Goal: Task Accomplishment & Management: Complete application form

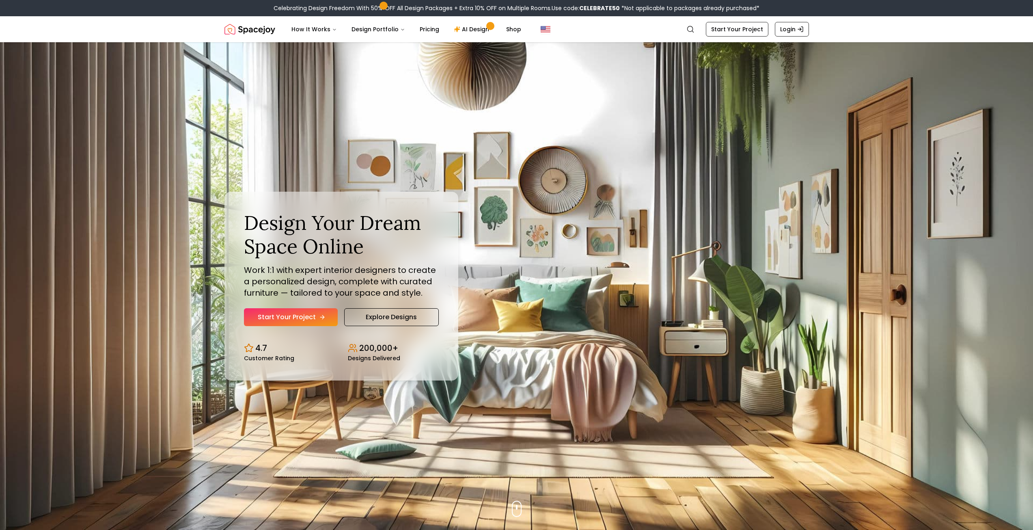
click at [313, 314] on link "Start Your Project" at bounding box center [291, 317] width 94 height 18
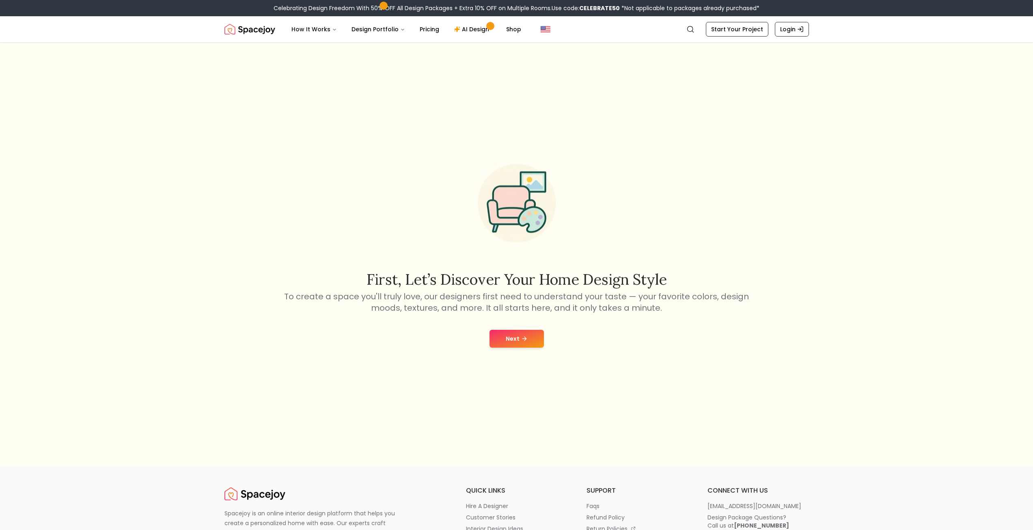
click at [501, 333] on button "Next" at bounding box center [517, 339] width 54 height 18
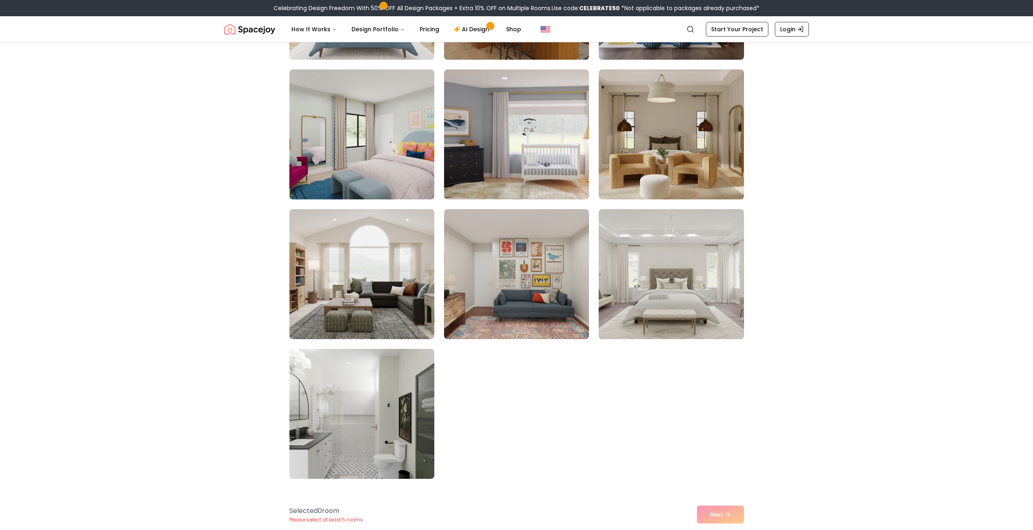
scroll to position [203, 0]
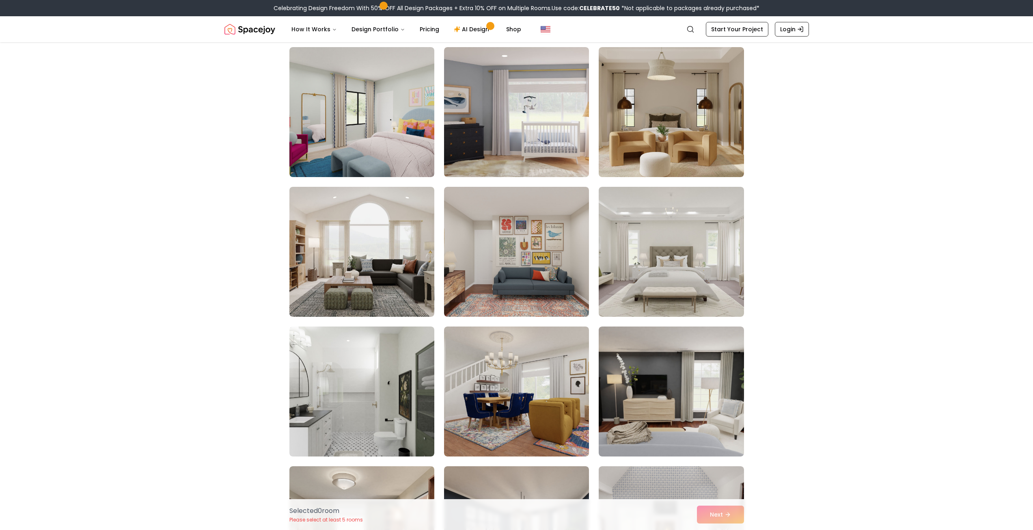
click at [538, 213] on img at bounding box center [516, 252] width 145 height 130
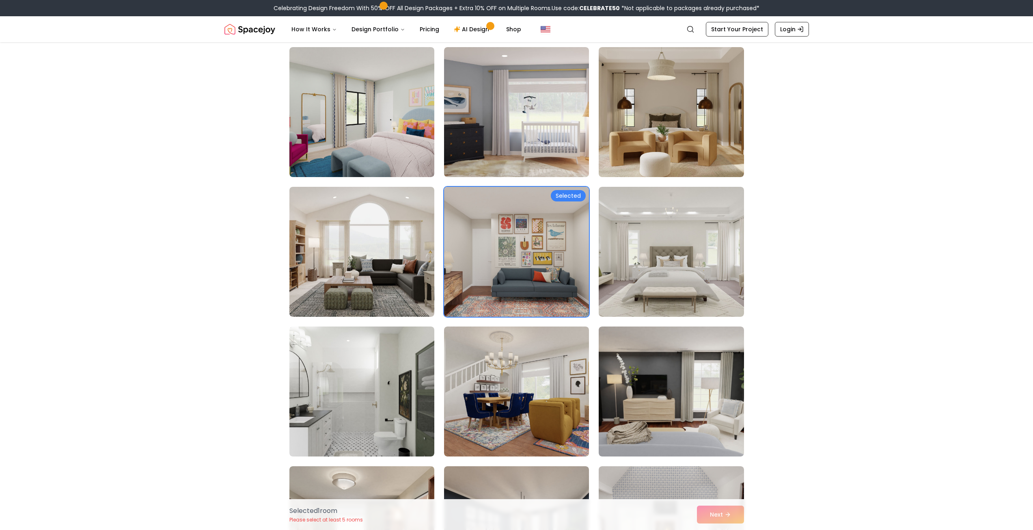
click at [564, 199] on div "Selected" at bounding box center [568, 195] width 35 height 11
click at [503, 237] on img at bounding box center [516, 252] width 152 height 136
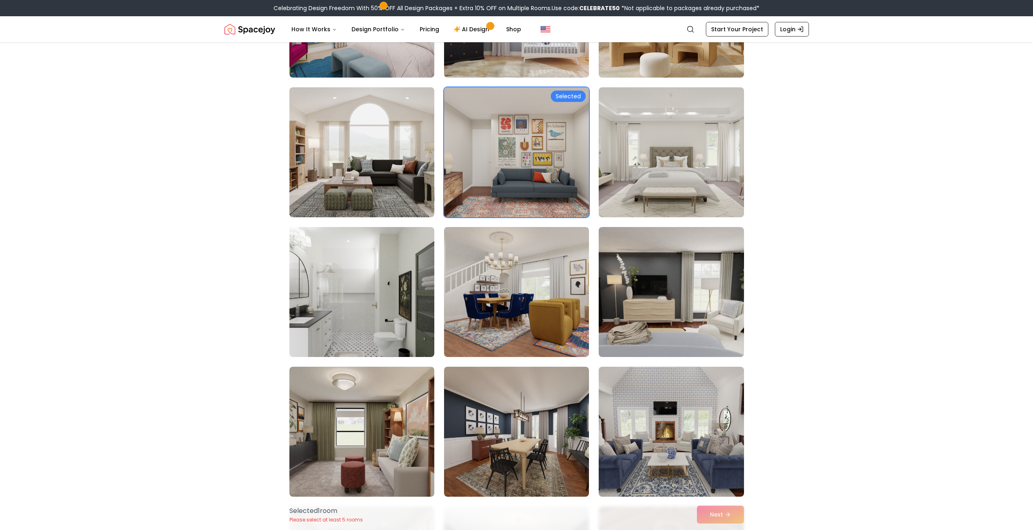
scroll to position [325, 0]
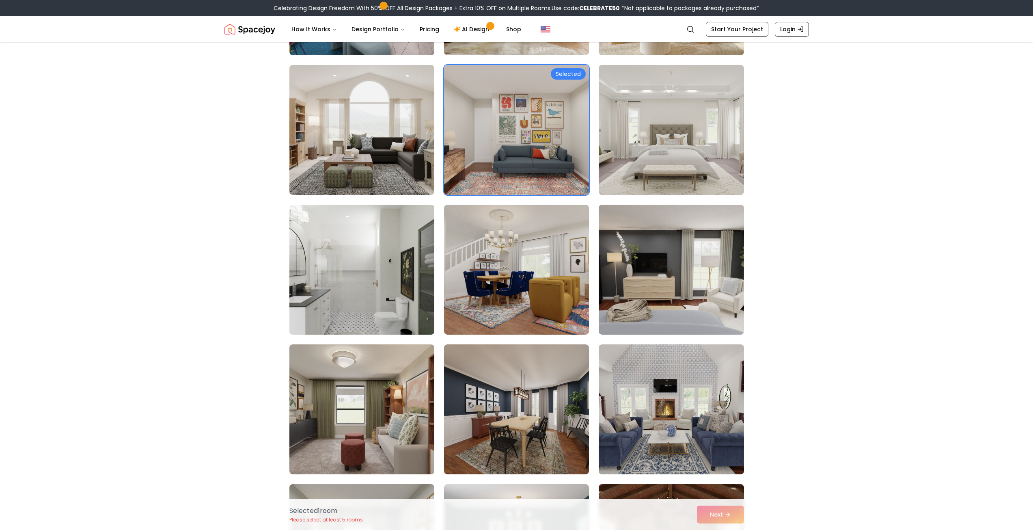
click at [357, 239] on img at bounding box center [362, 269] width 152 height 136
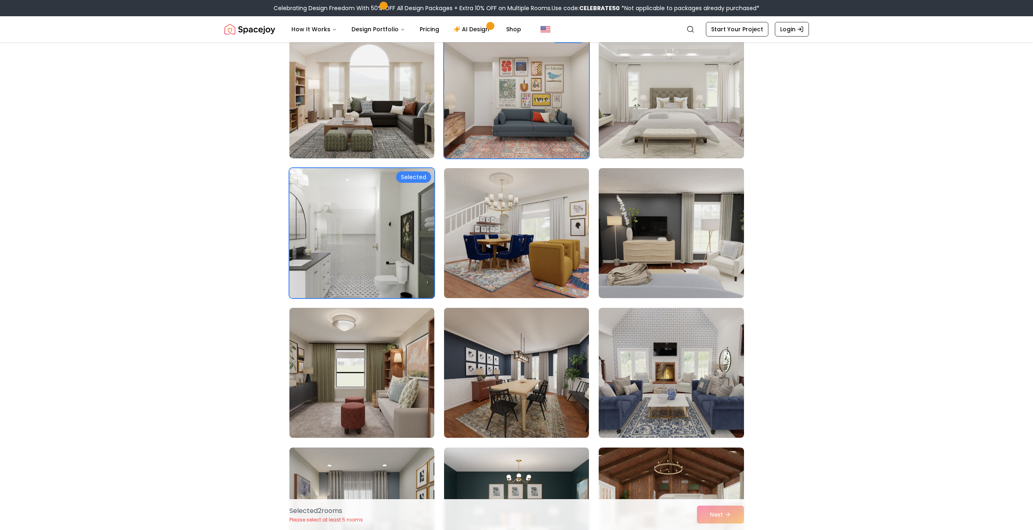
scroll to position [365, 0]
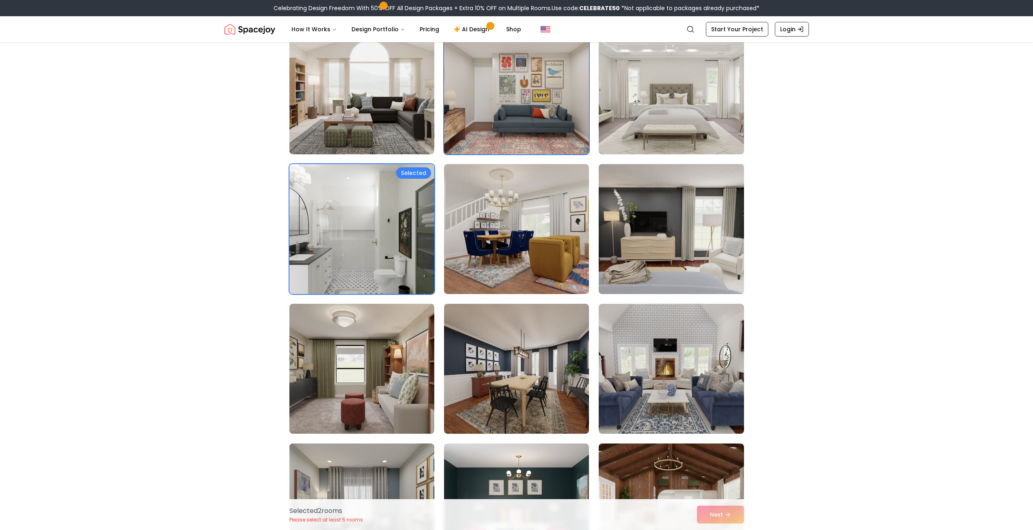
click at [677, 226] on img at bounding box center [671, 229] width 152 height 136
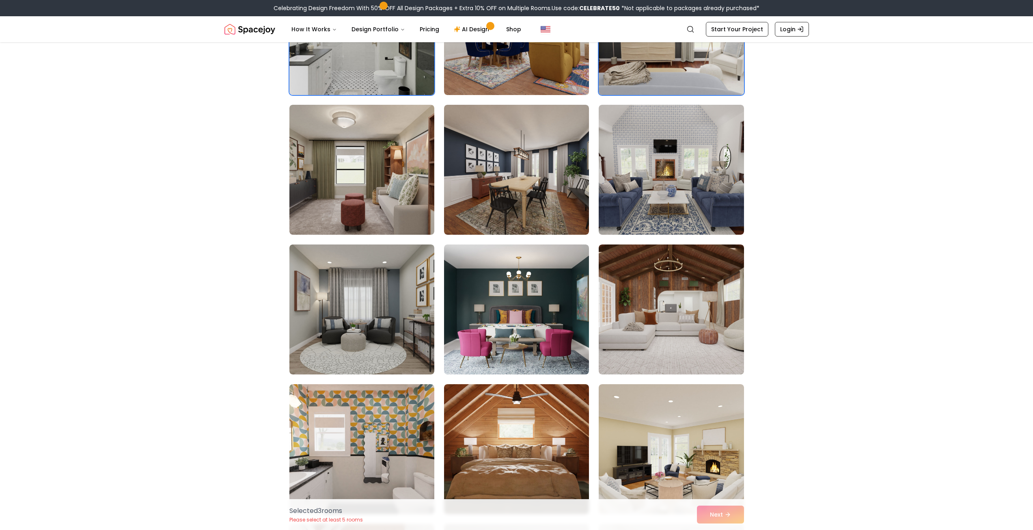
scroll to position [568, 0]
